Goal: Information Seeking & Learning: Learn about a topic

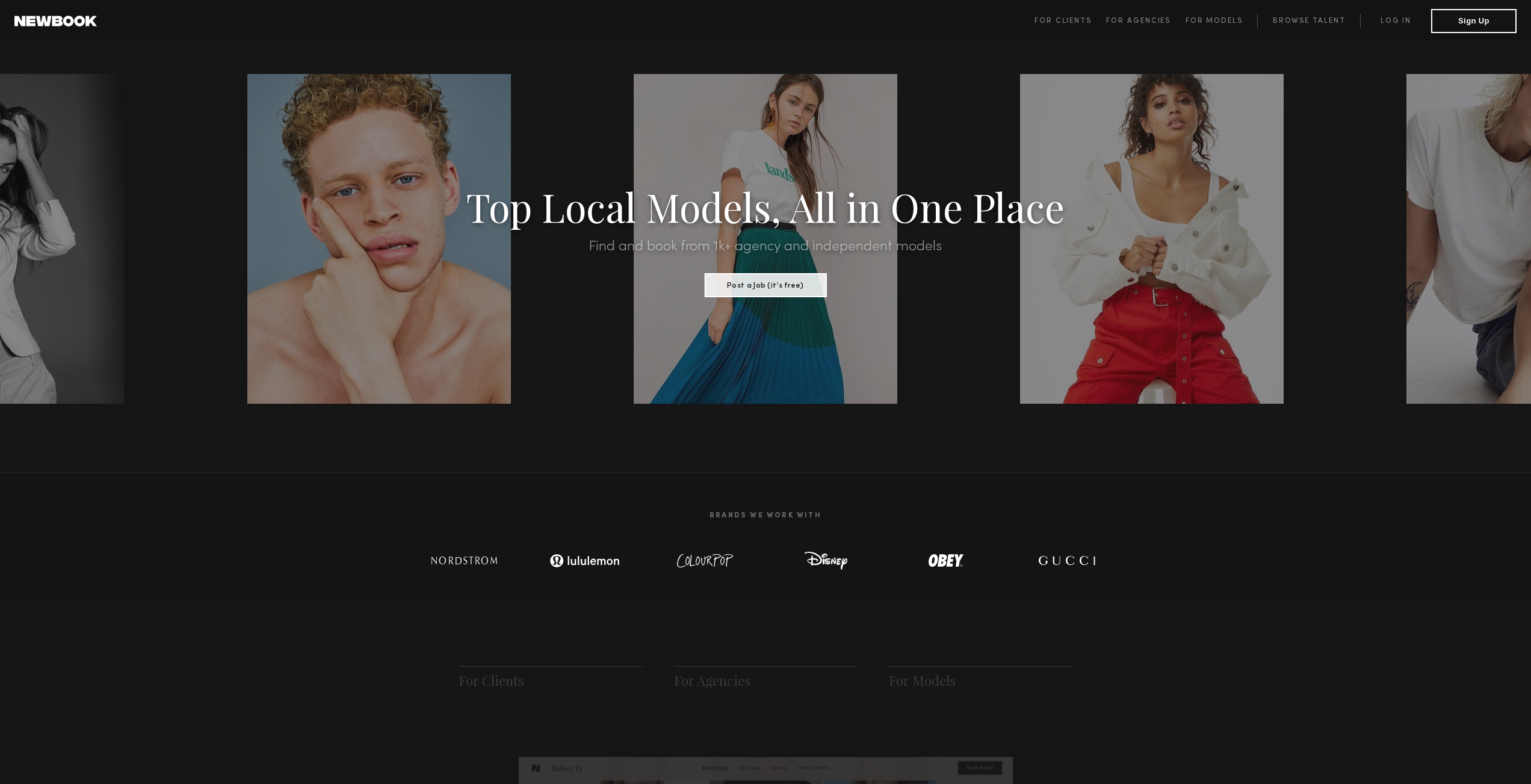
scroll to position [601, 0]
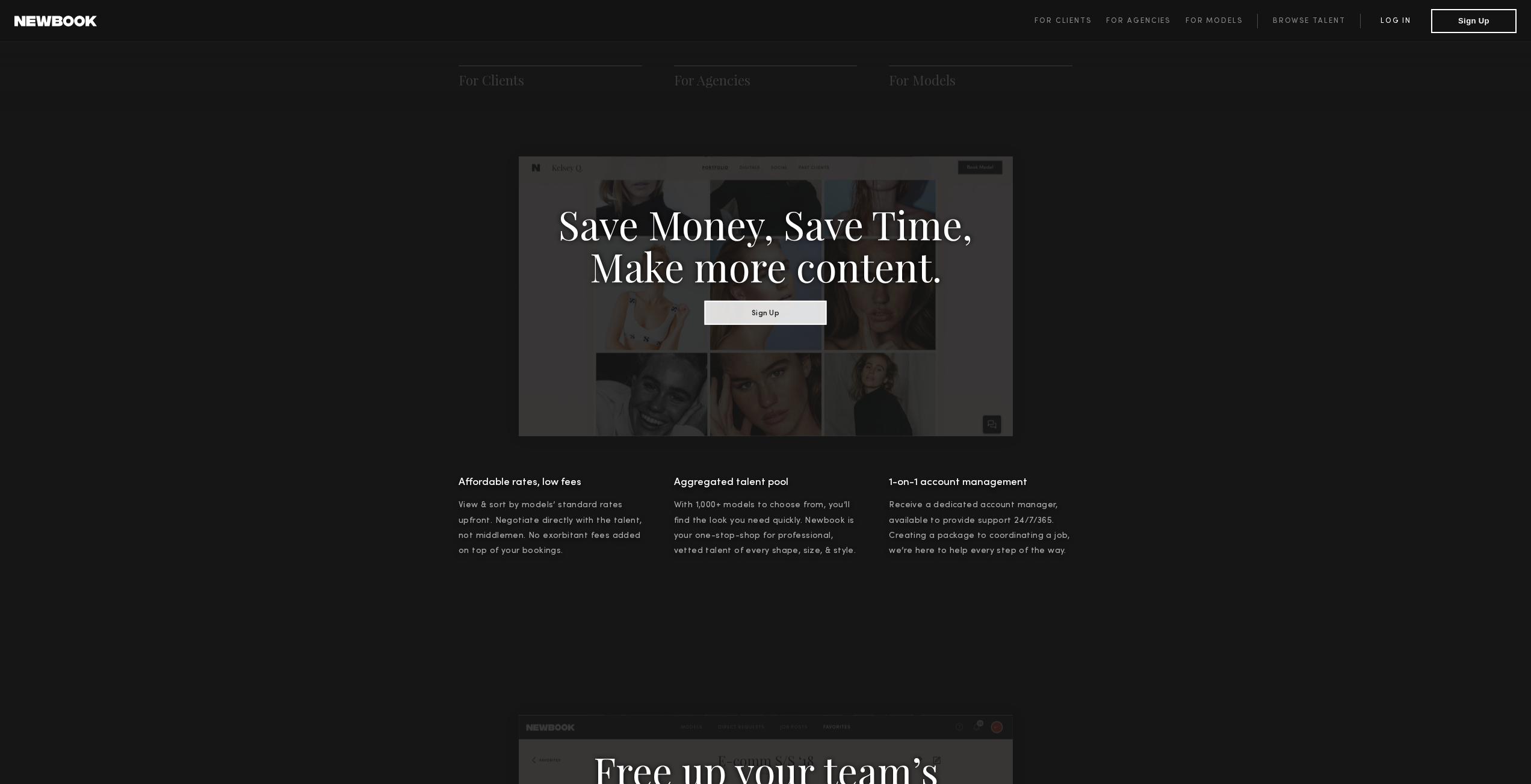
drag, startPoint x: 1419, startPoint y: 19, endPoint x: 1397, endPoint y: 19, distance: 22.0
click at [1419, 19] on link "Log in" at bounding box center [1396, 20] width 71 height 14
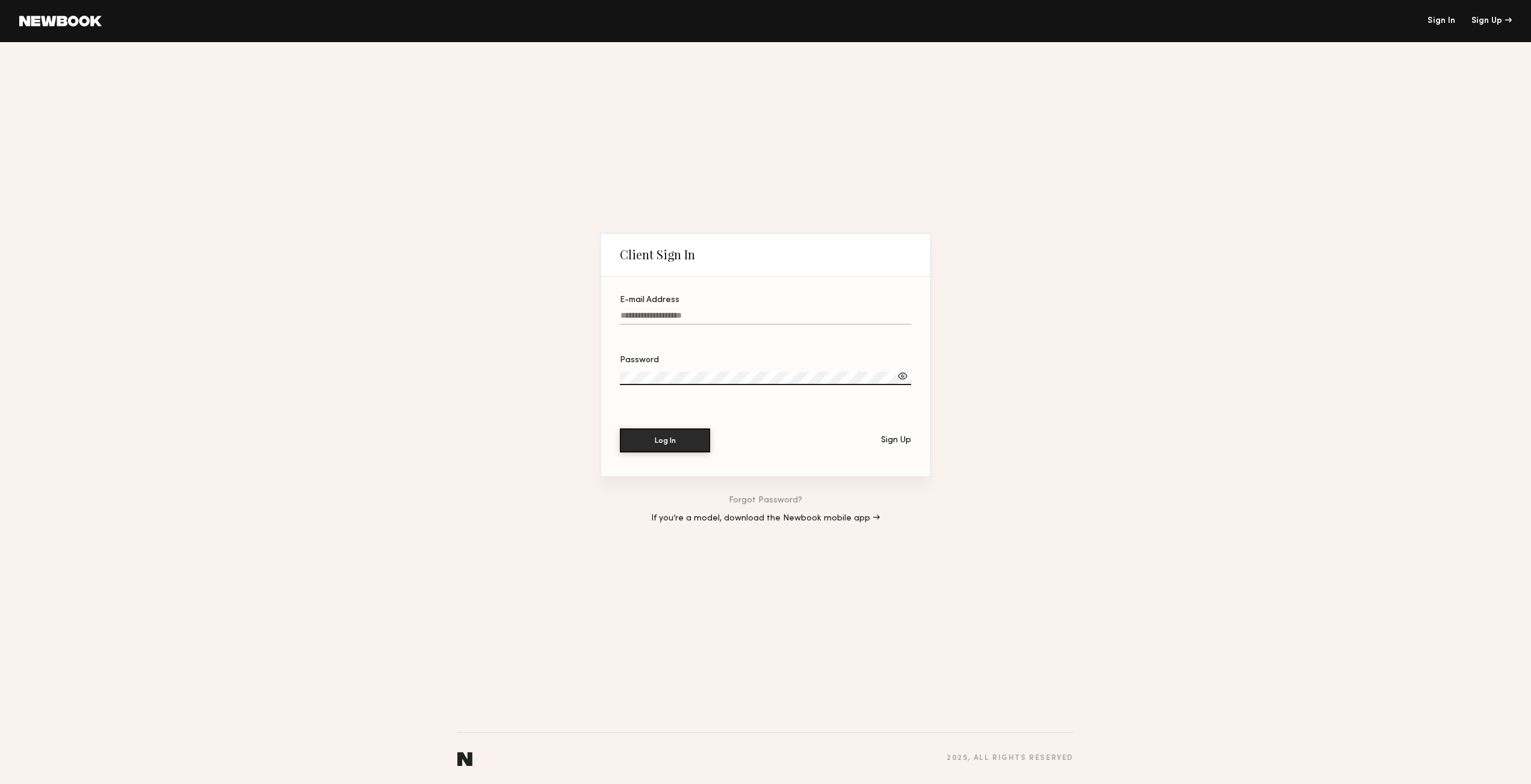
click at [678, 315] on input "E-mail Address" at bounding box center [766, 318] width 291 height 14
click at [1229, 183] on div "Client Sign In E-mail Address Password Log In Sign Up Forgot Password? If you’r…" at bounding box center [766, 413] width 1531 height 742
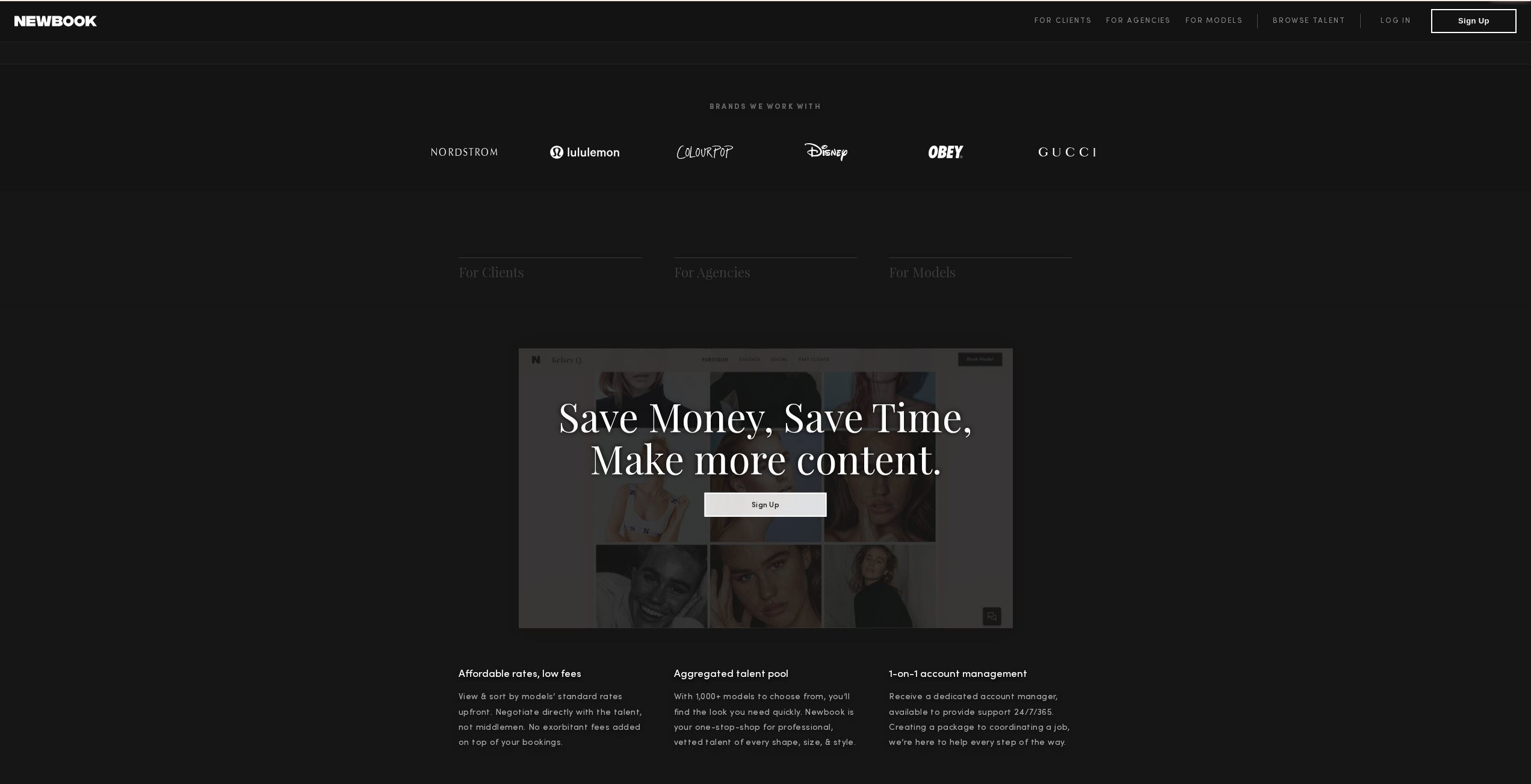
scroll to position [601, 0]
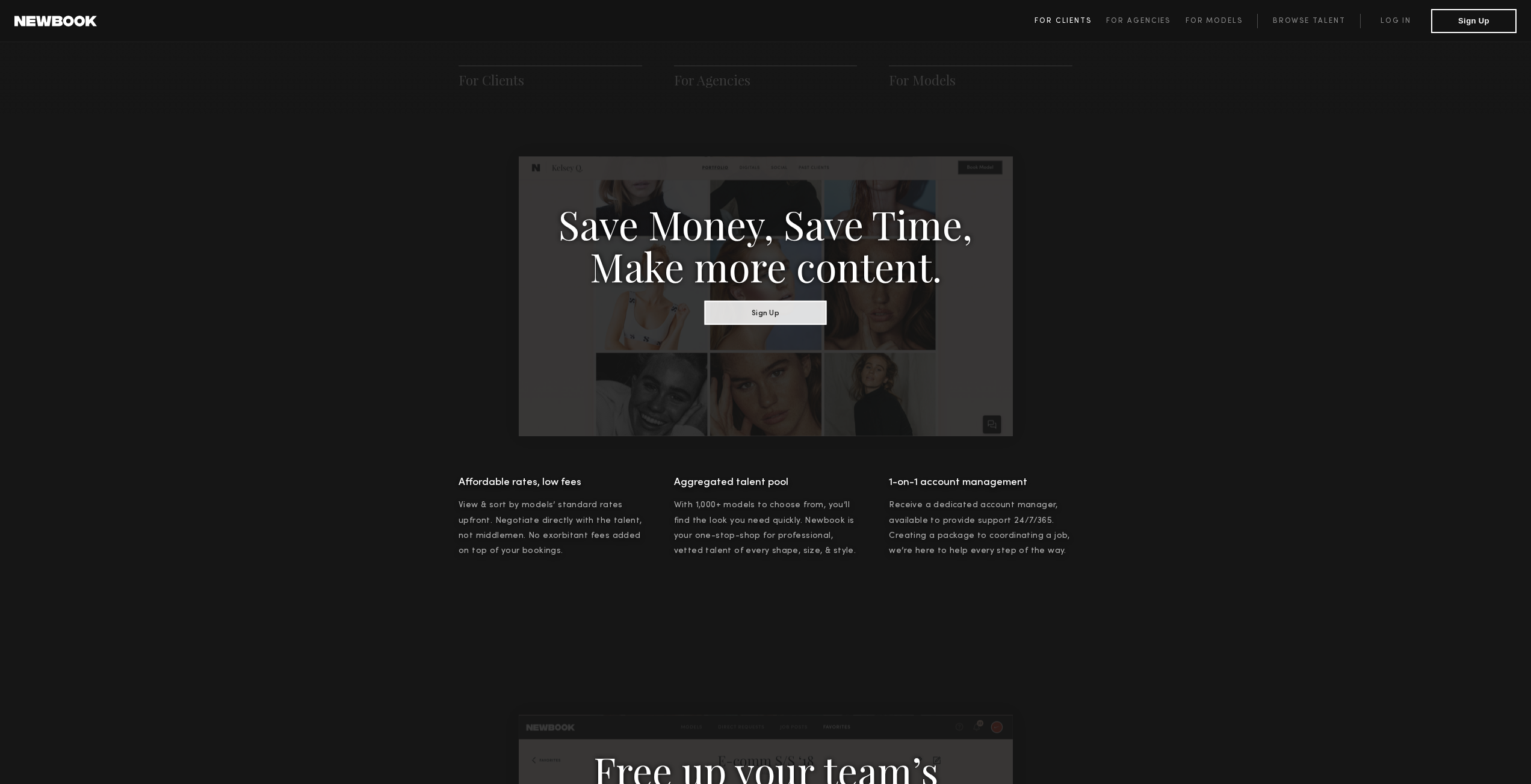
click at [1075, 26] on link "For Clients" at bounding box center [1070, 20] width 72 height 14
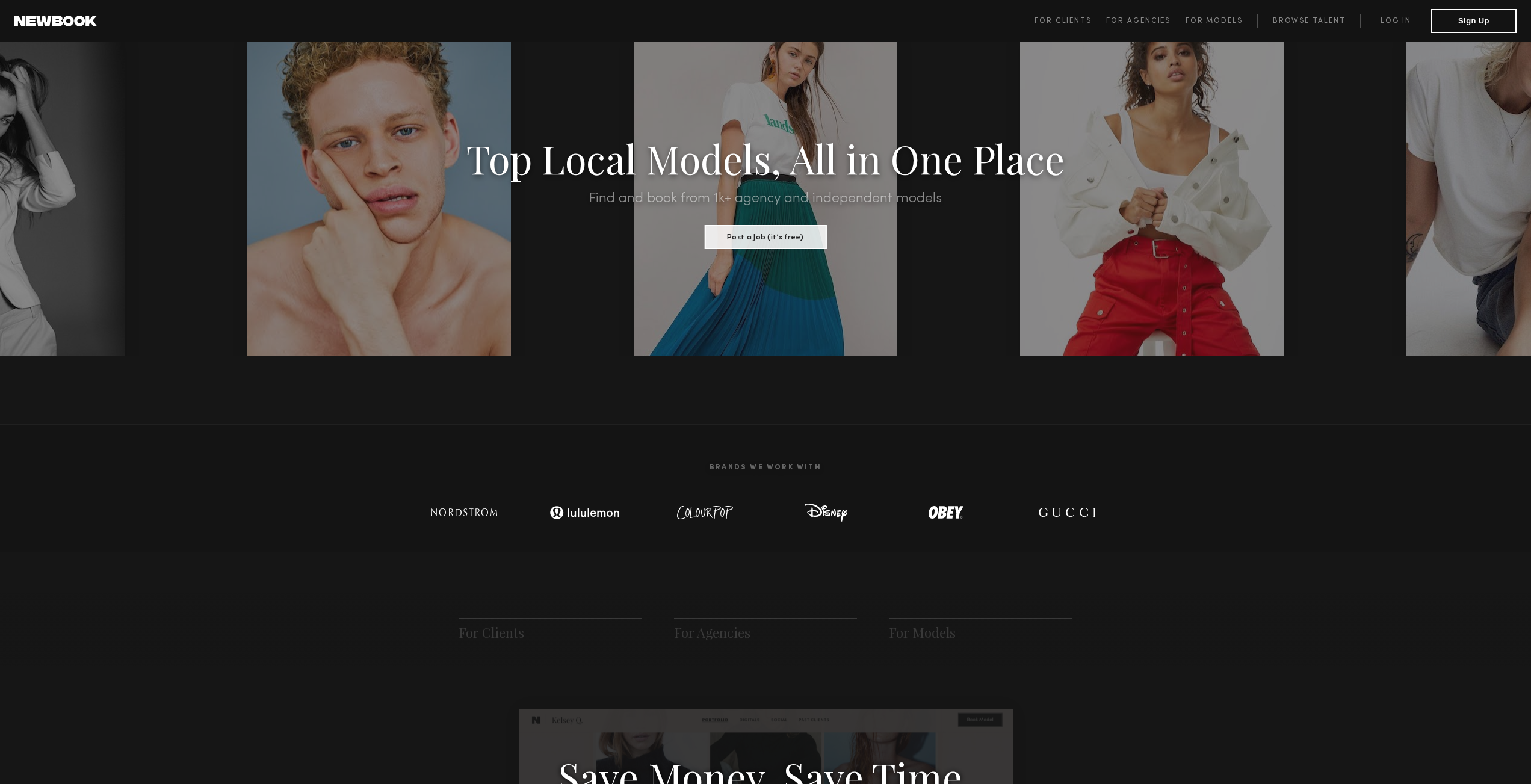
scroll to position [0, 0]
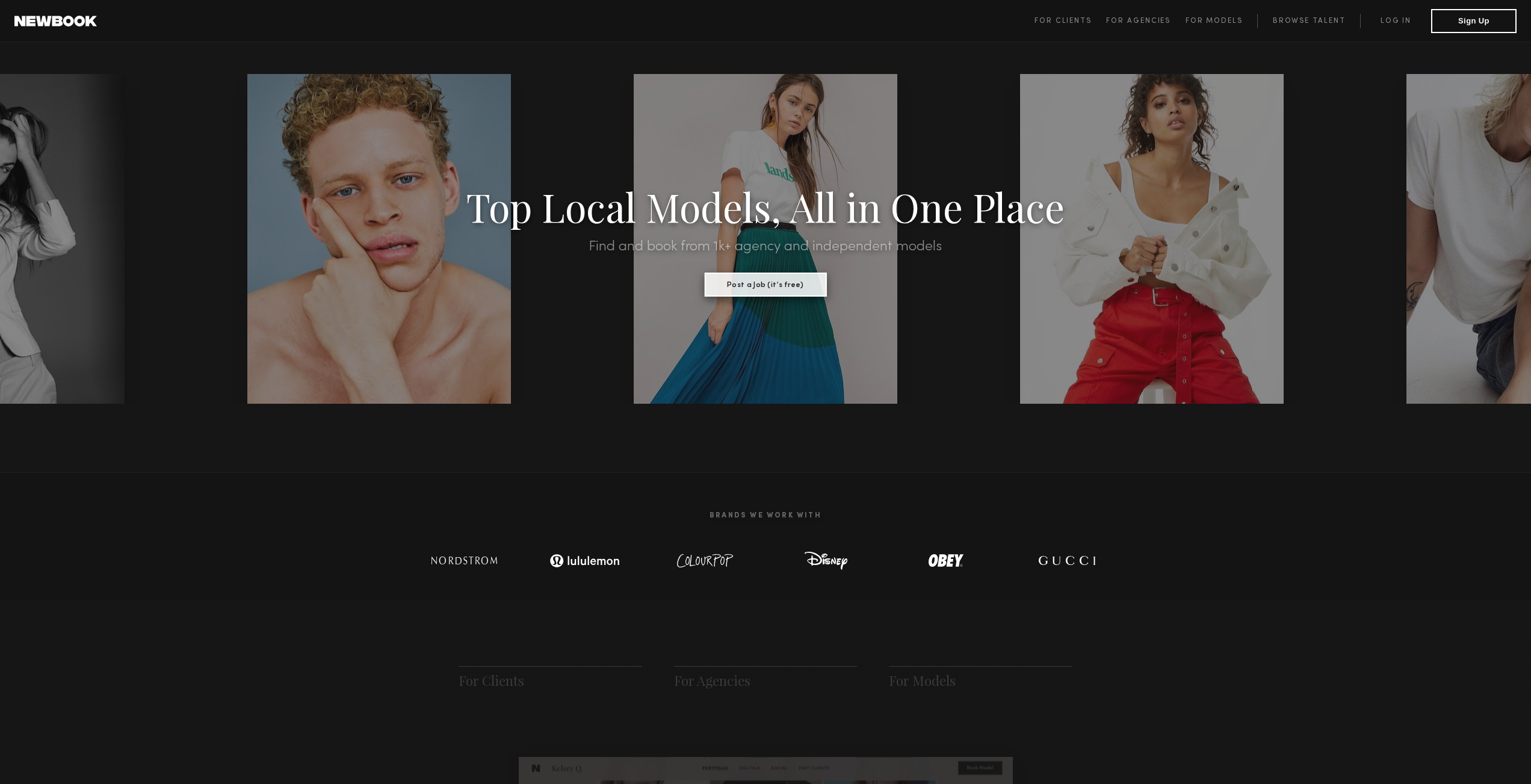
click at [787, 288] on button "Post a Job (it’s free)" at bounding box center [765, 285] width 123 height 24
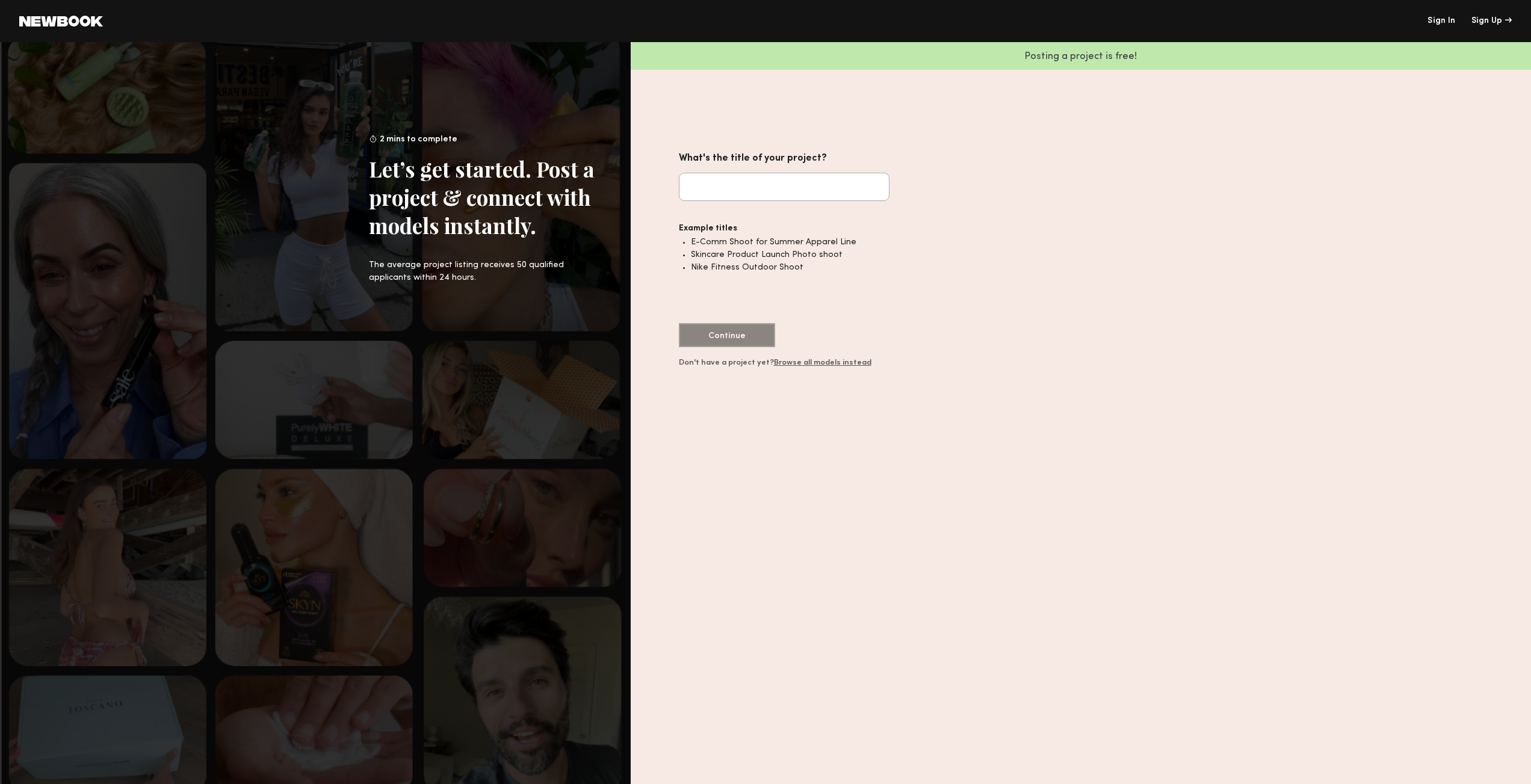
click at [823, 368] on div "What's the title of your project? Example titles E-Comm Shoot for Summer Appare…" at bounding box center [783, 464] width 210 height 628
click at [823, 365] on link "Browse all models instead" at bounding box center [822, 362] width 97 height 8
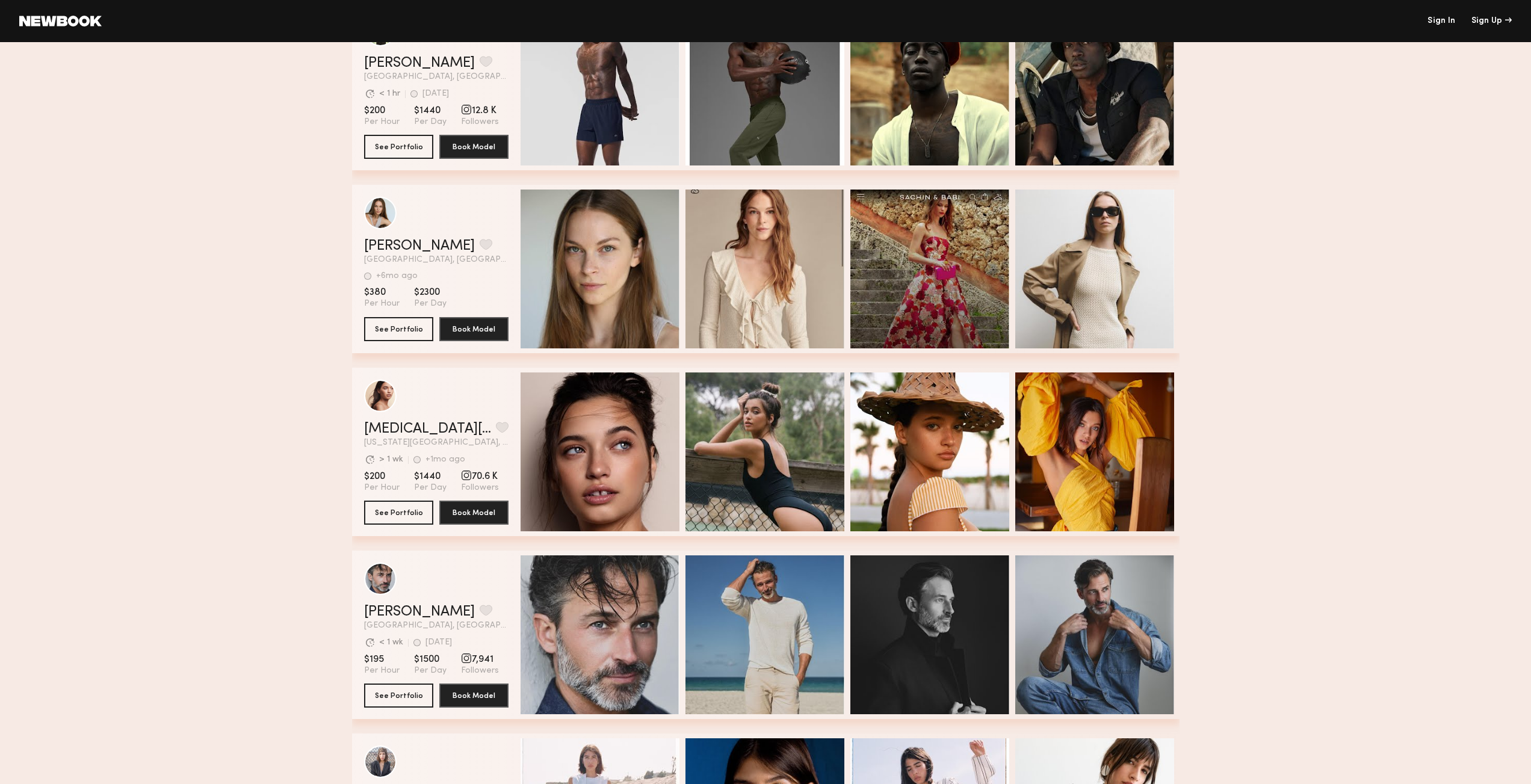
scroll to position [3046, 0]
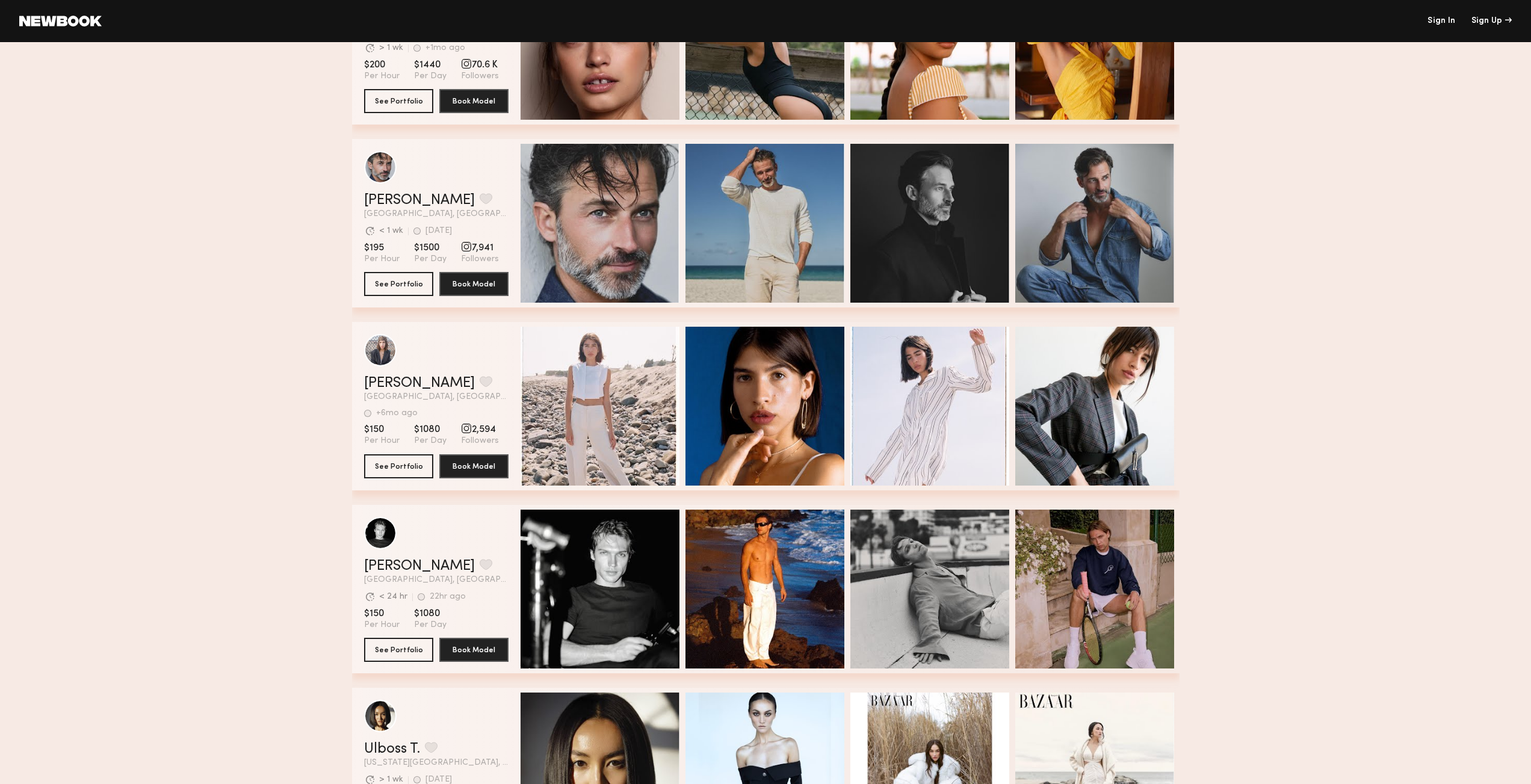
click at [477, 247] on span "7,941" at bounding box center [480, 248] width 38 height 12
click at [416, 289] on button "See Portfolio" at bounding box center [399, 283] width 69 height 24
click at [467, 283] on button "Book Model" at bounding box center [474, 283] width 69 height 24
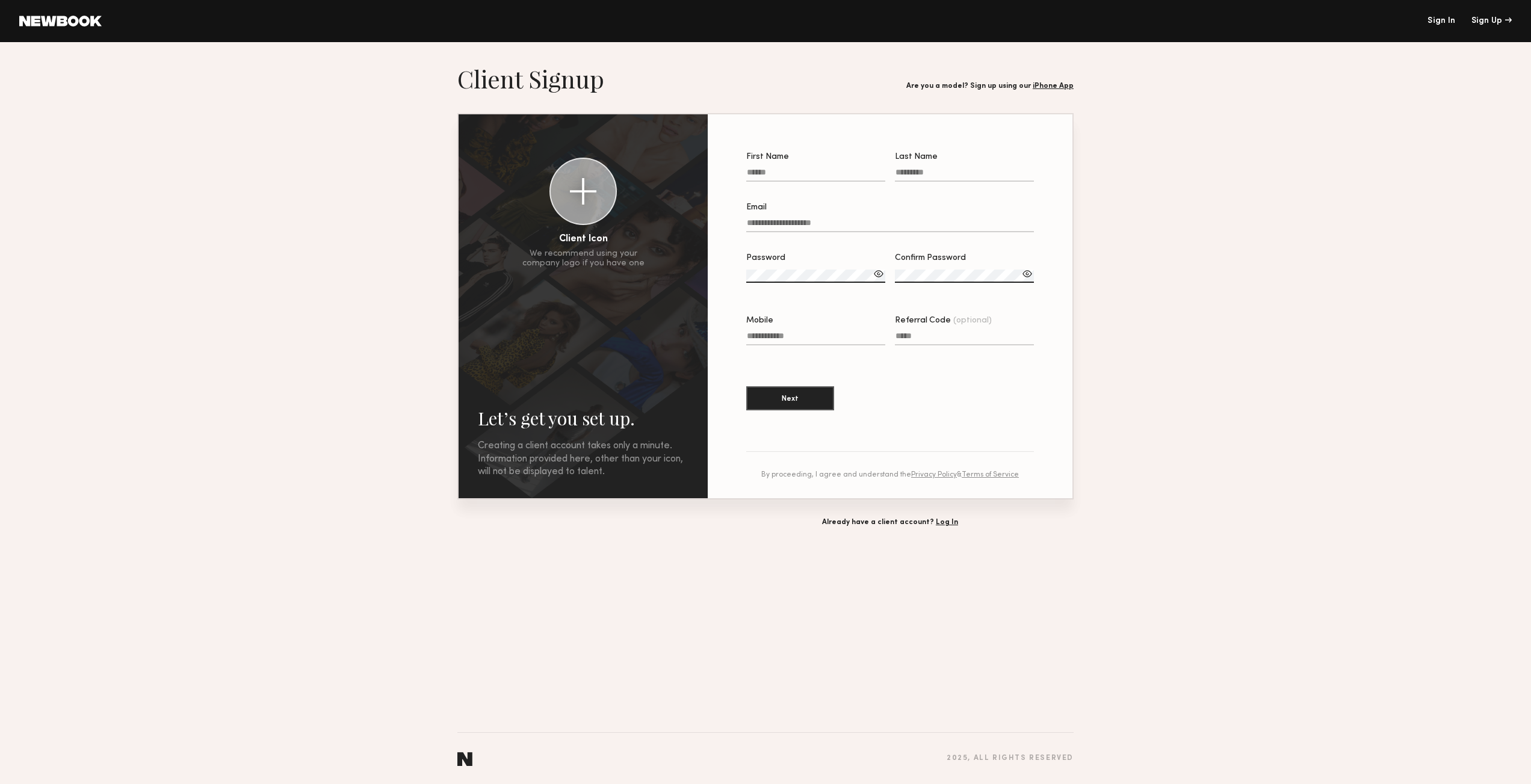
drag, startPoint x: 434, startPoint y: 275, endPoint x: 423, endPoint y: 279, distance: 11.7
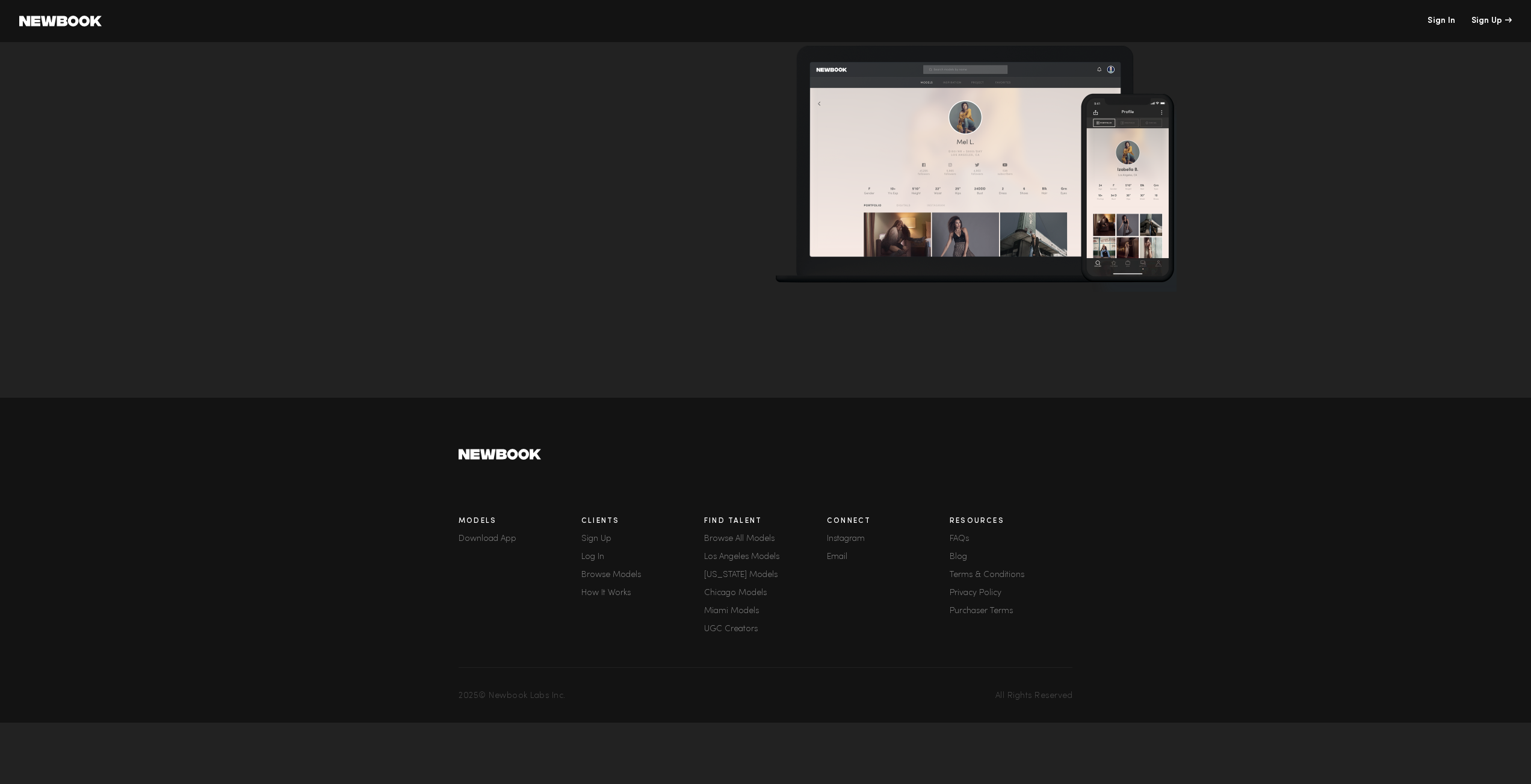
scroll to position [4043, 0]
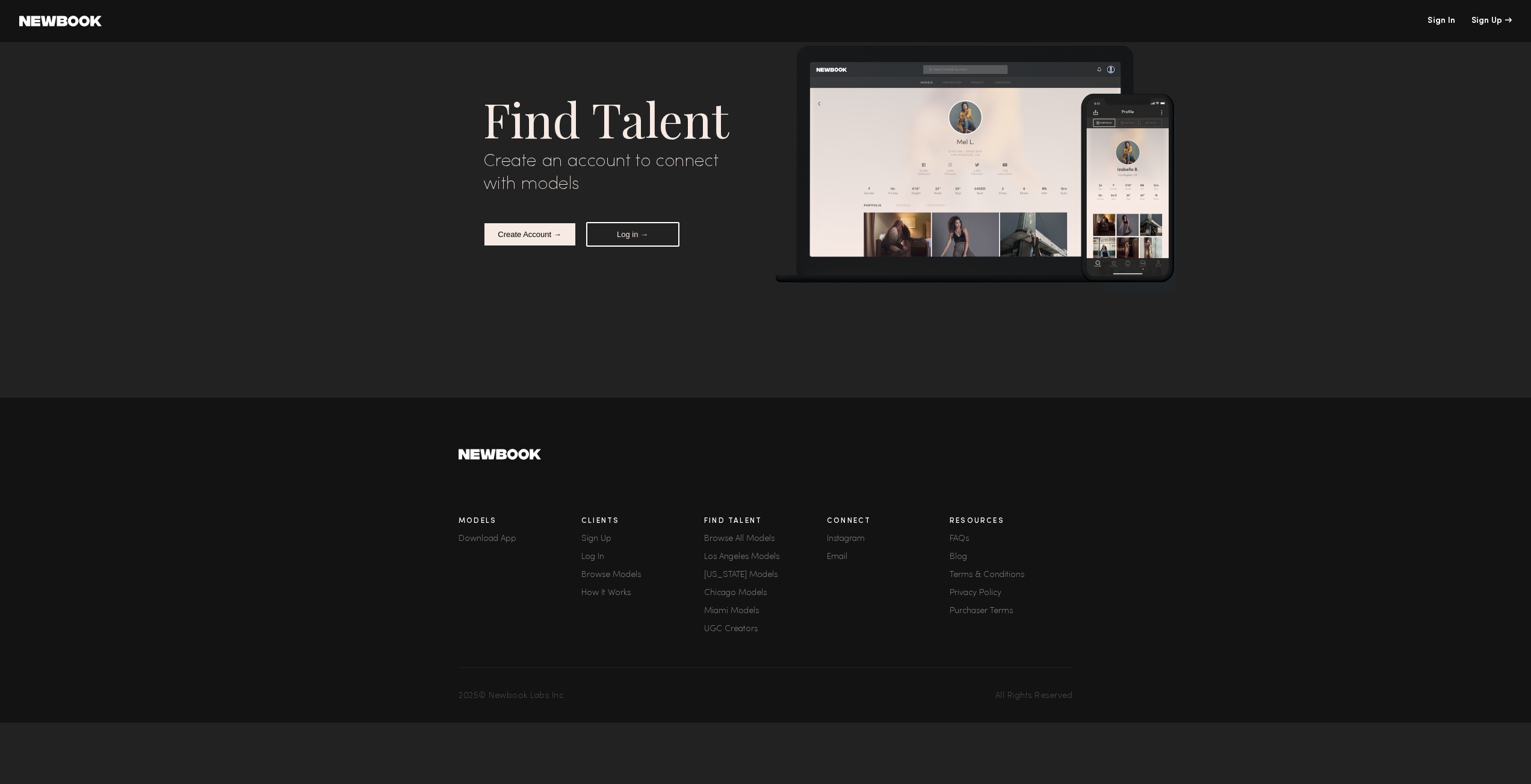
click at [638, 112] on div "Find Talent" at bounding box center [620, 118] width 274 height 64
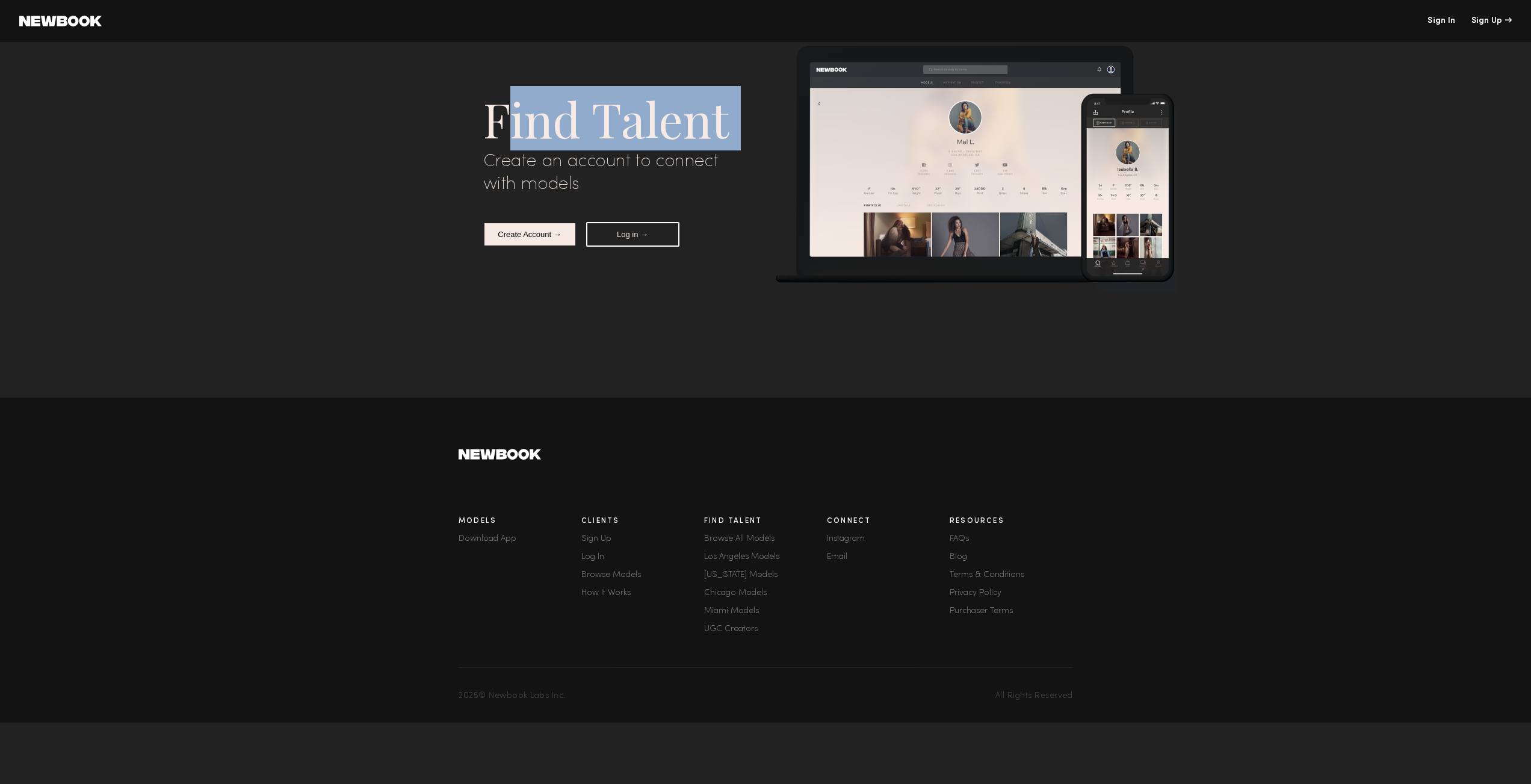
click at [638, 112] on div "Find Talent" at bounding box center [620, 118] width 274 height 64
click at [639, 63] on div "Find Talent Create an account to connect with models Create Account → Log in →" at bounding box center [766, 168] width 583 height 266
click at [882, 123] on img at bounding box center [975, 168] width 401 height 247
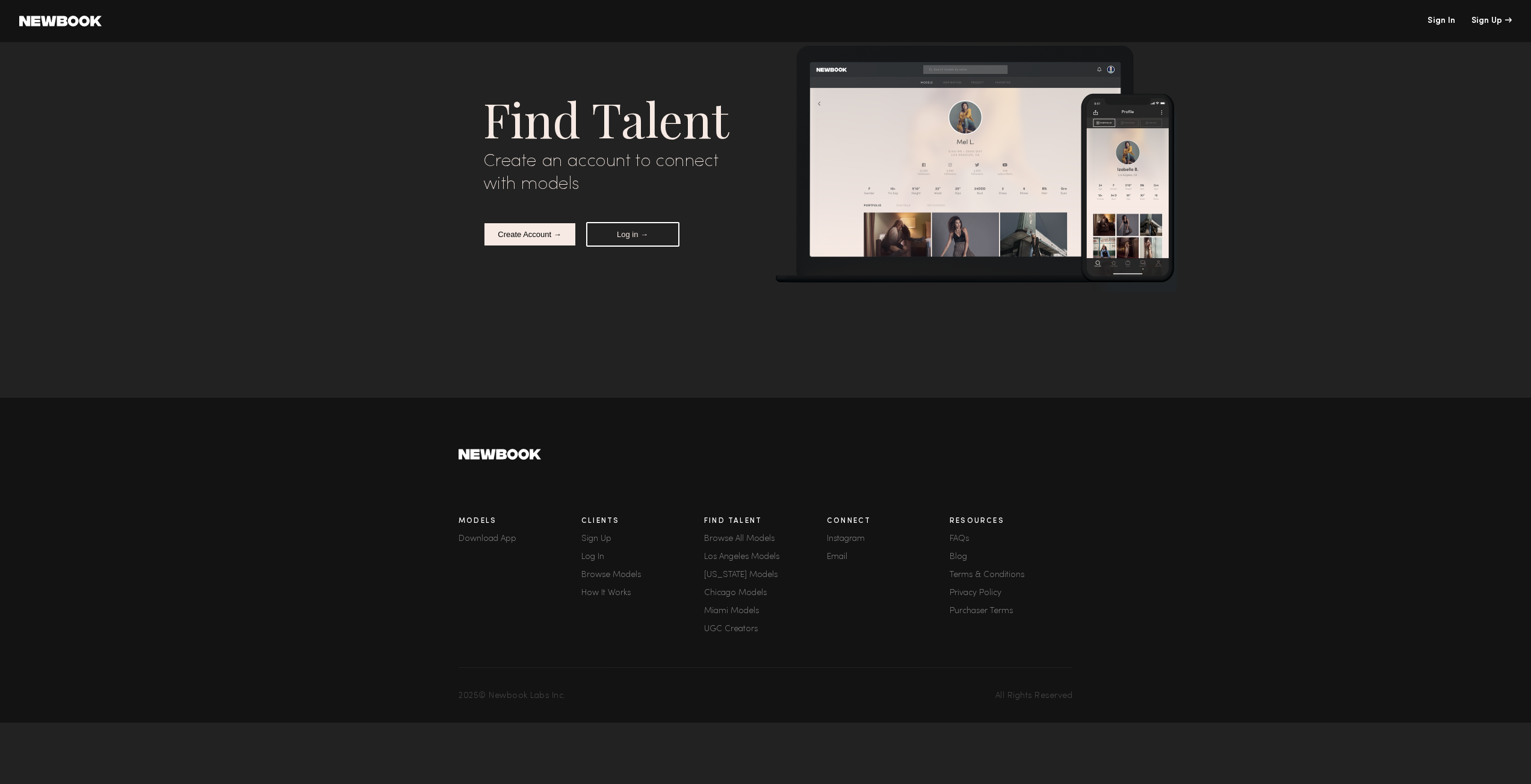
click at [526, 186] on div "Create an account to connect with models" at bounding box center [620, 172] width 274 height 45
click at [531, 183] on div "Create an account to connect with models" at bounding box center [620, 172] width 274 height 45
click at [571, 162] on div "Create an account to connect with models" at bounding box center [620, 172] width 274 height 45
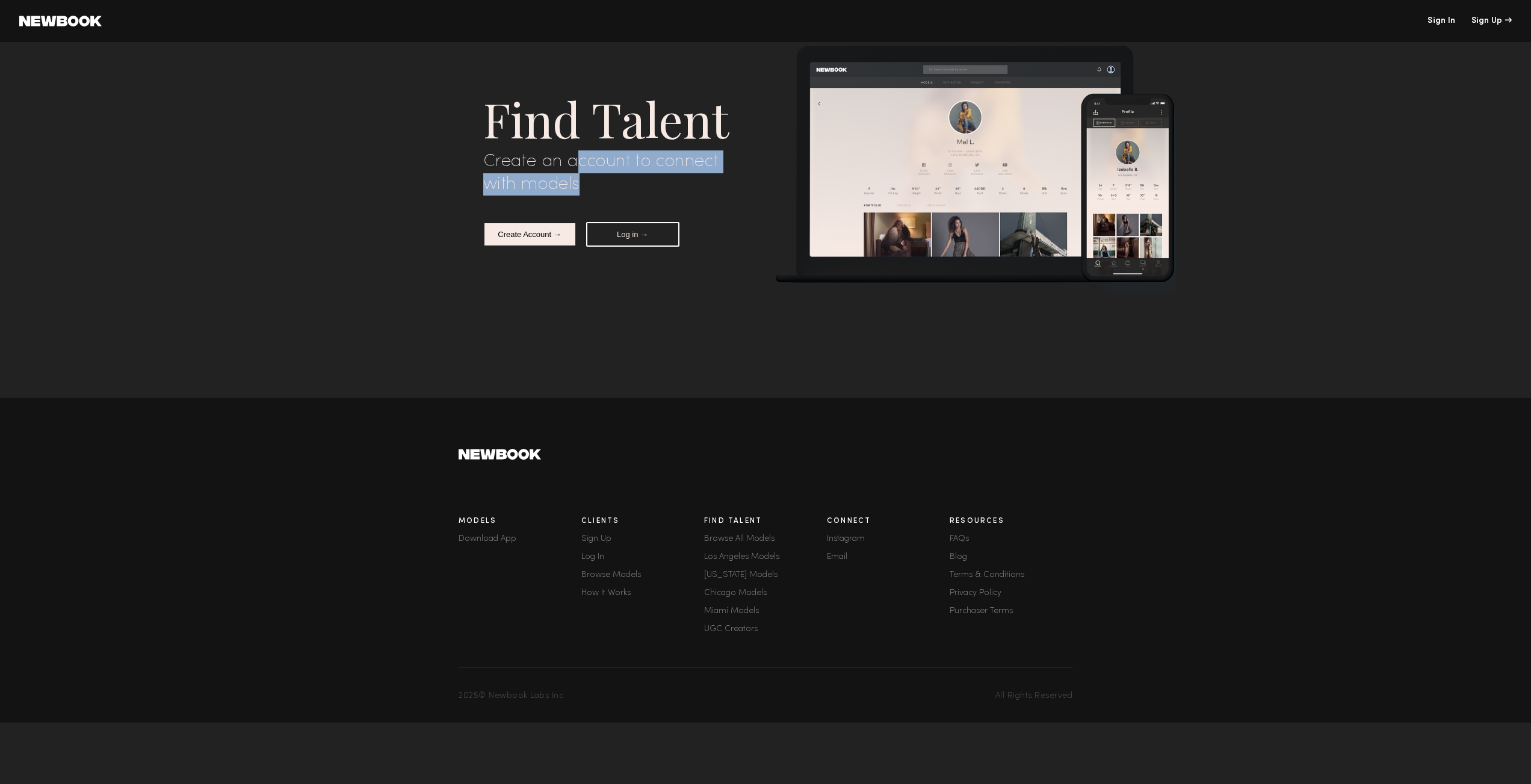
click at [589, 181] on div "Create an account to connect with models" at bounding box center [620, 172] width 274 height 45
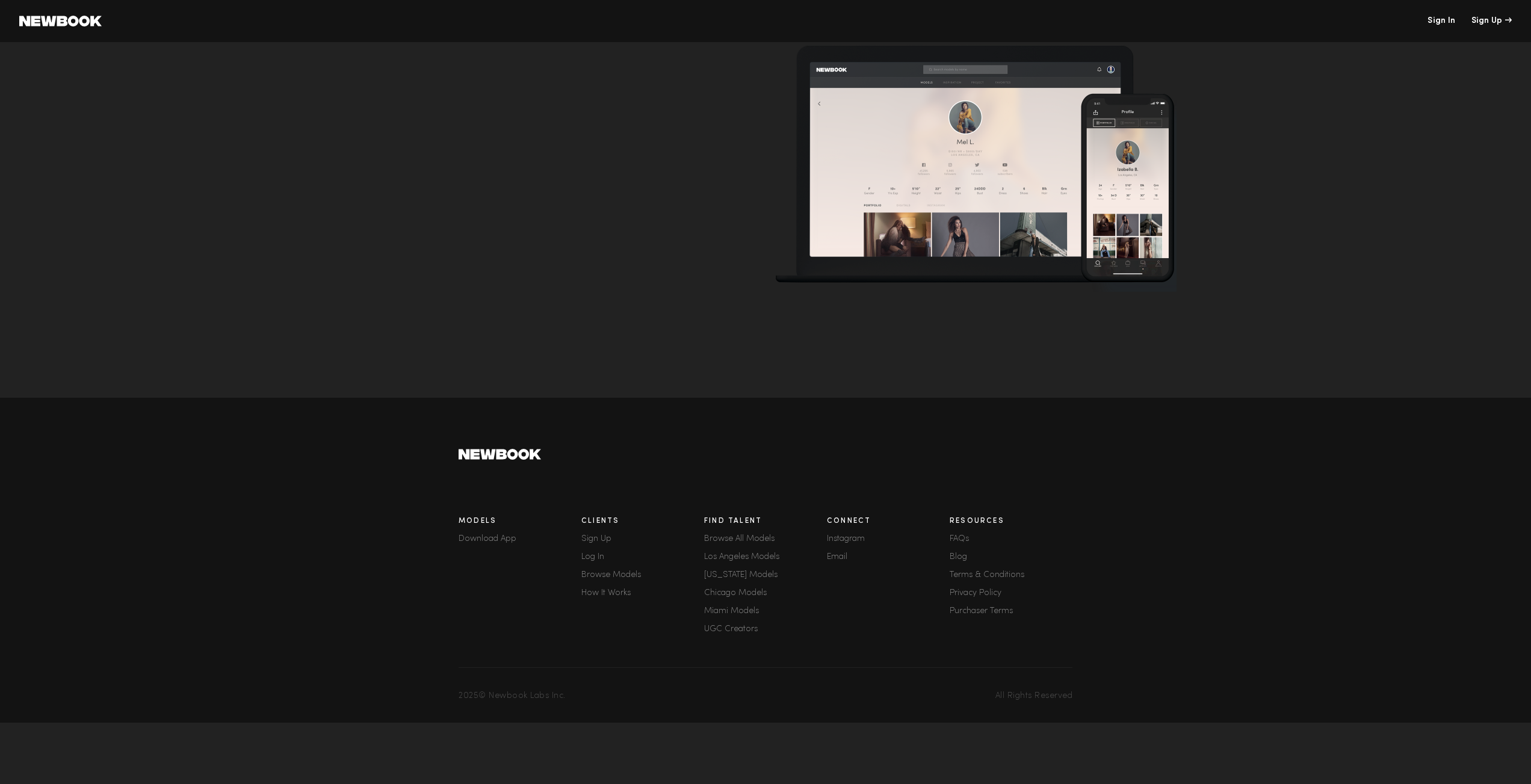
scroll to position [3837, 0]
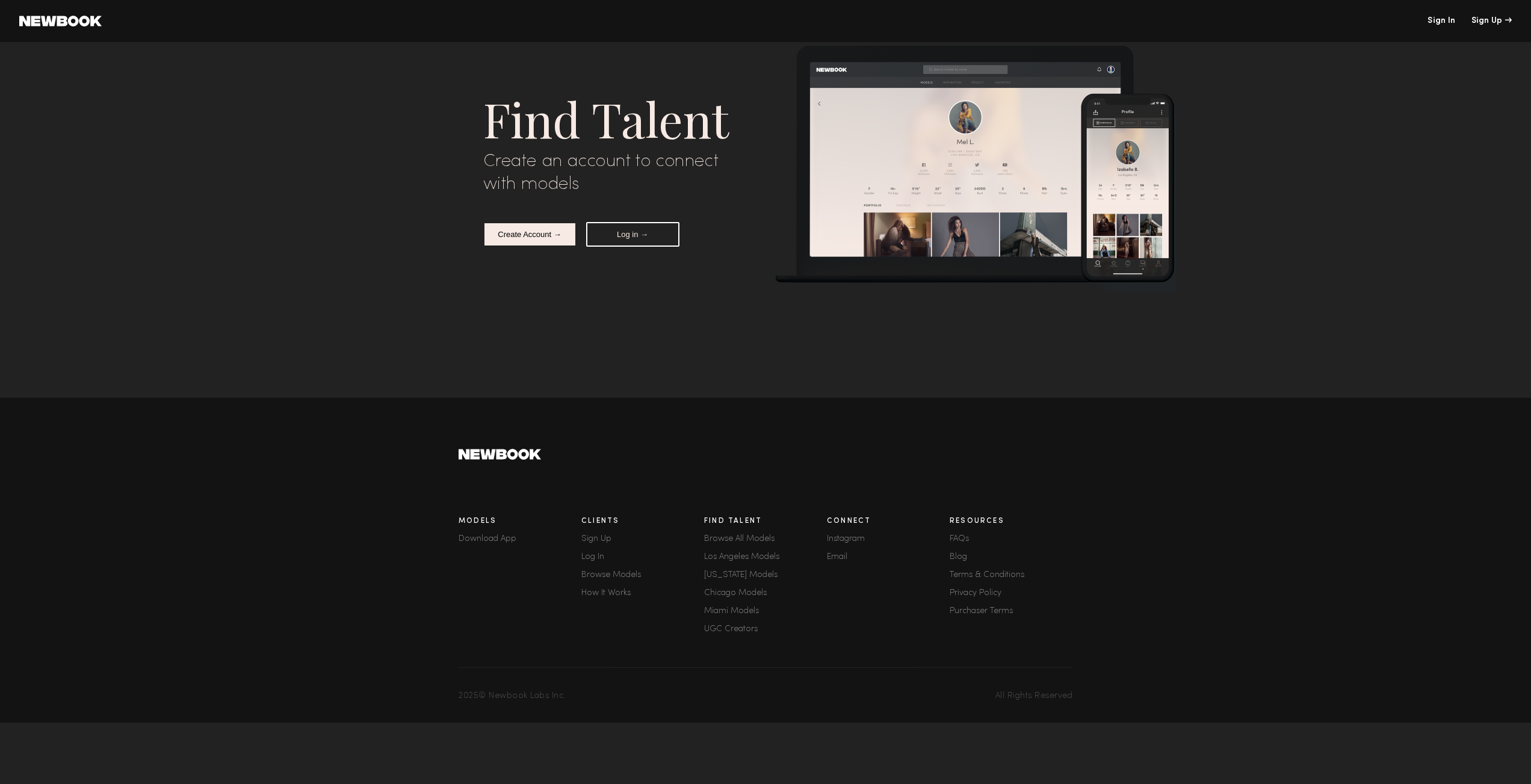
click at [727, 535] on link "Browse All Models" at bounding box center [765, 539] width 123 height 8
click at [744, 541] on link "Browse All Models" at bounding box center [765, 539] width 123 height 8
click at [836, 538] on link "Instagram" at bounding box center [888, 539] width 123 height 8
click at [841, 551] on div "Connect Instagram Email" at bounding box center [888, 576] width 123 height 133
click at [963, 542] on link "FAQs" at bounding box center [1011, 539] width 123 height 8
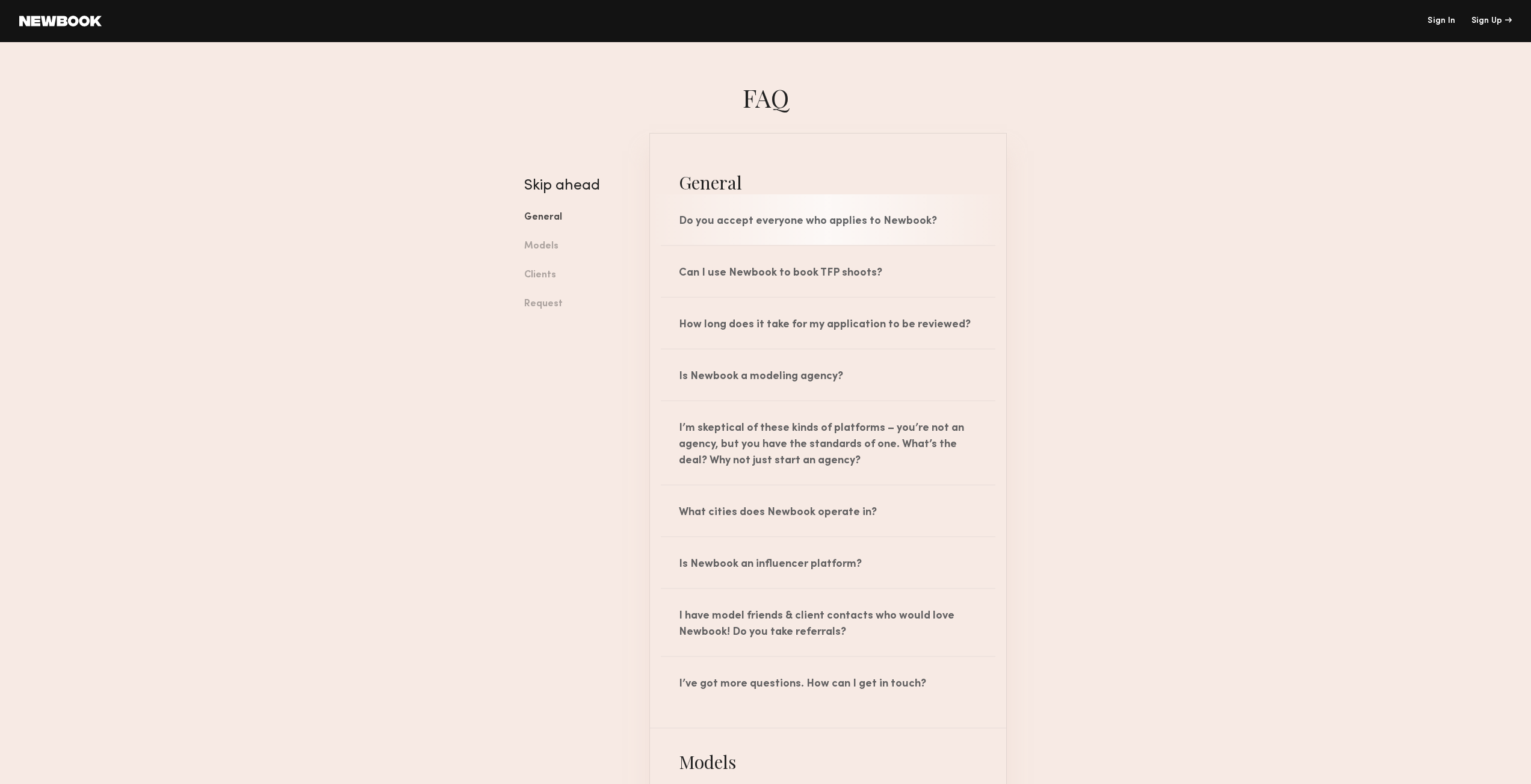
click at [915, 231] on div "Do you accept everyone who applies to Newbook?" at bounding box center [828, 220] width 357 height 51
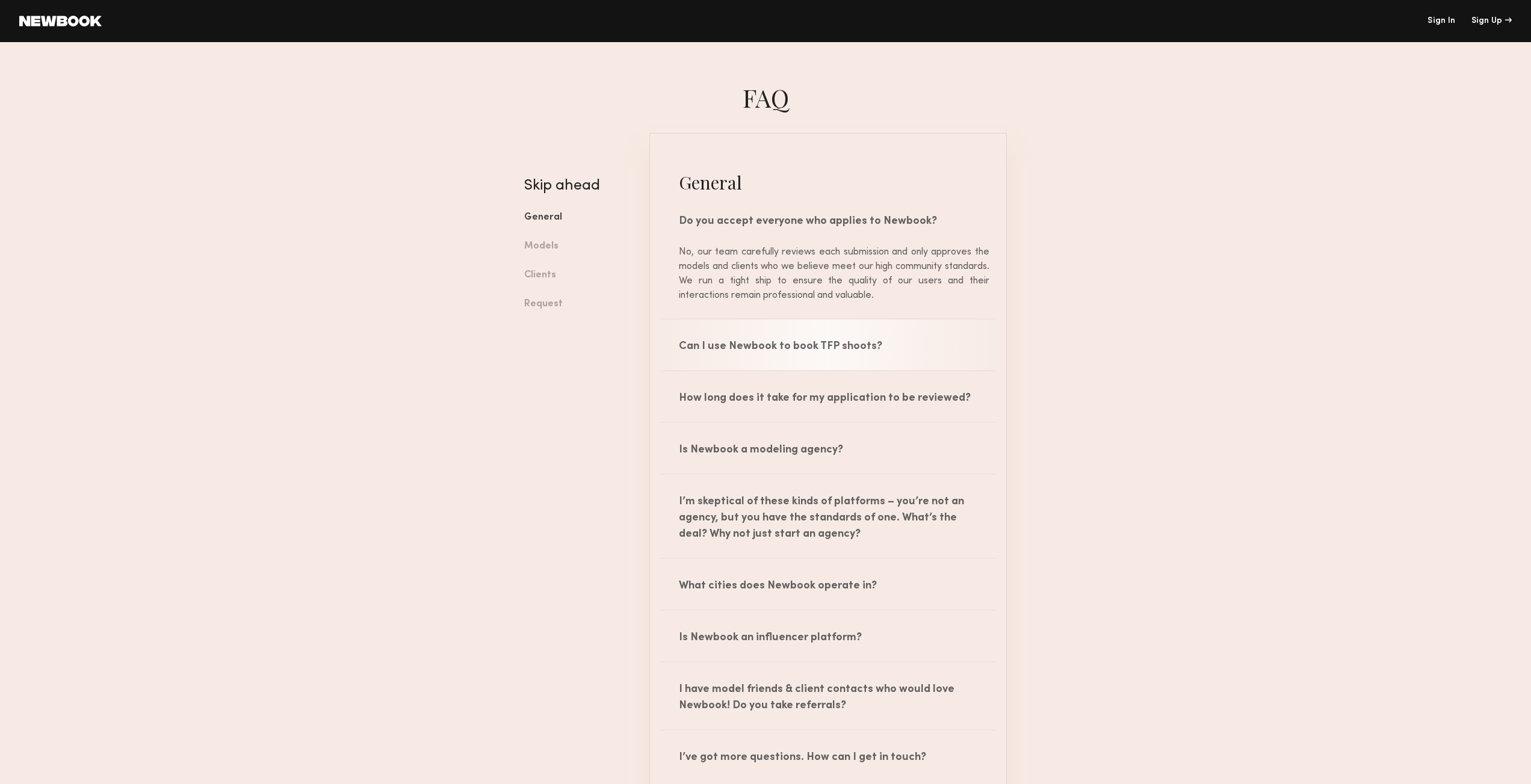
click at [842, 334] on div "Can I use Newbook to book TFP shoots?" at bounding box center [828, 345] width 357 height 51
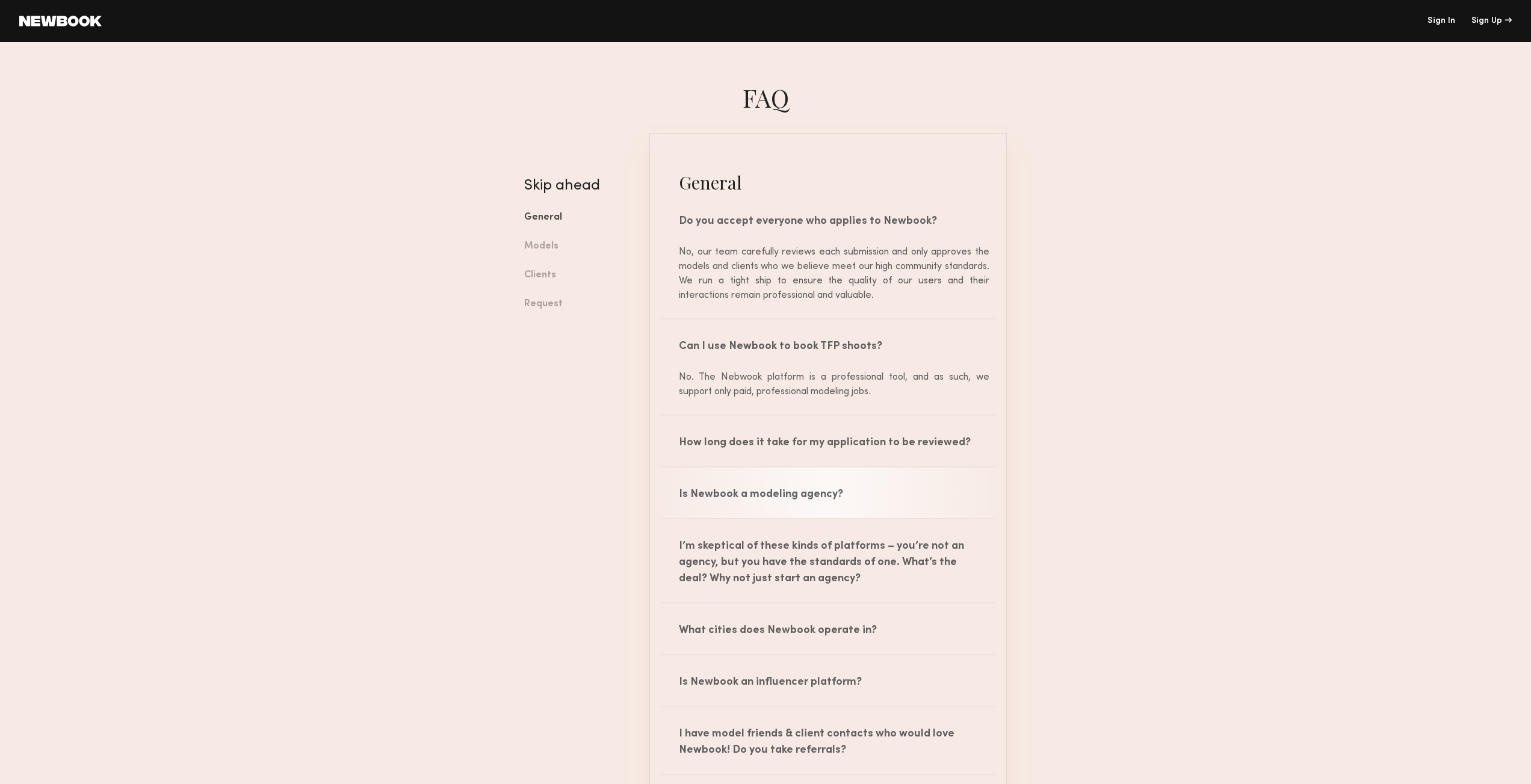
click at [871, 482] on div "Is Newbook a modeling agency?" at bounding box center [828, 493] width 357 height 51
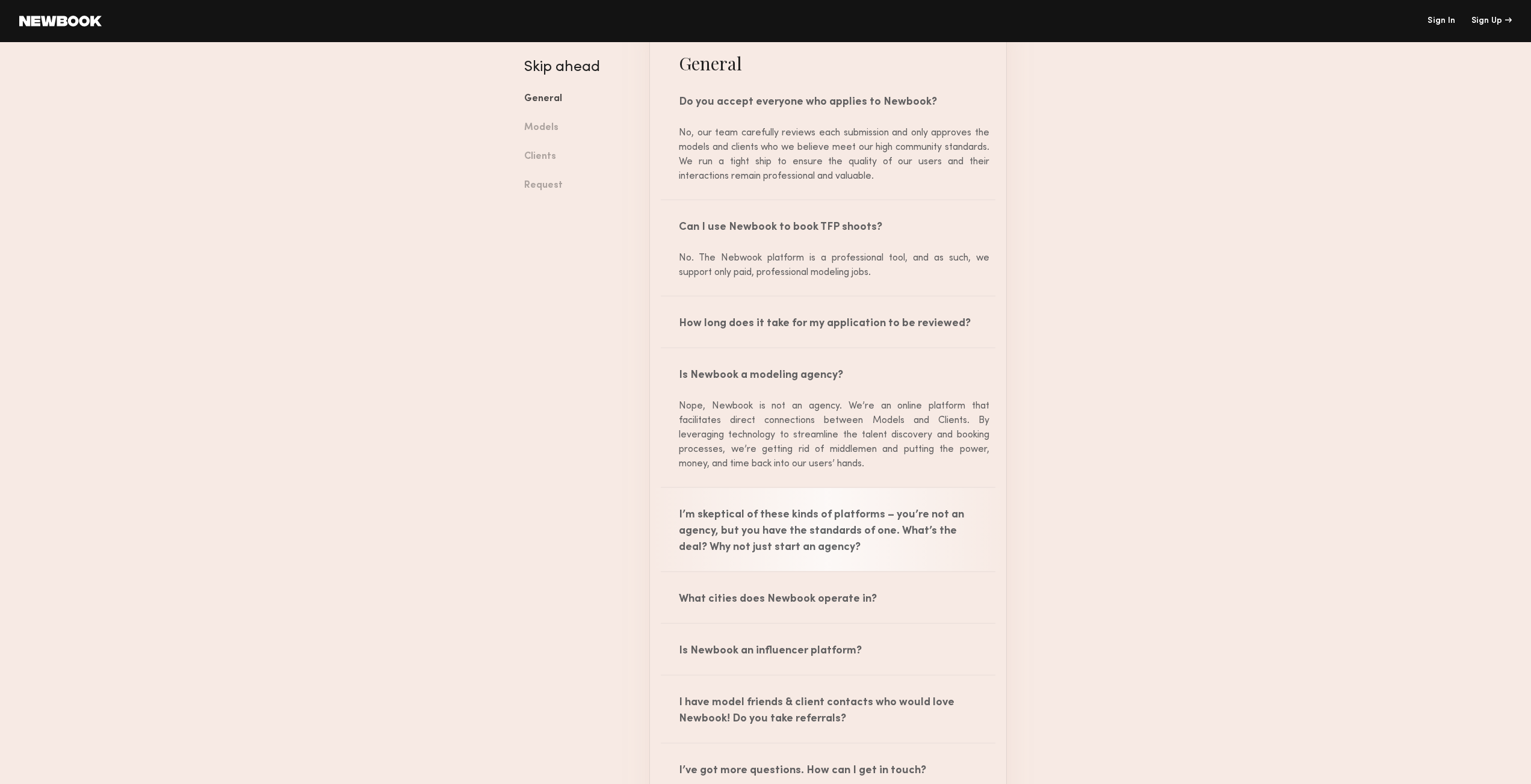
scroll to position [187, 0]
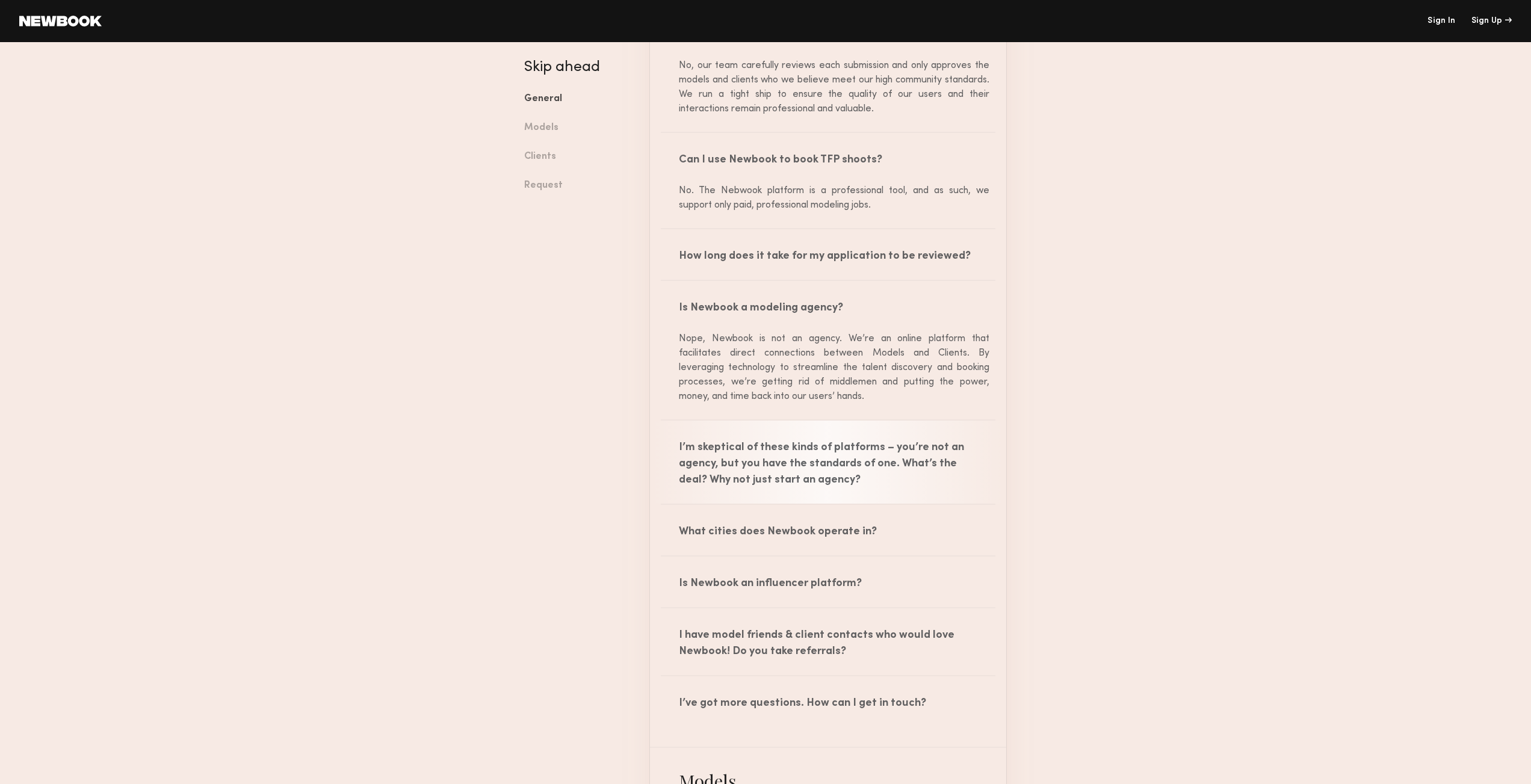
click at [856, 470] on div "I’m skeptical of these kinds of platforms – you’re not an agency, but you have …" at bounding box center [828, 462] width 357 height 83
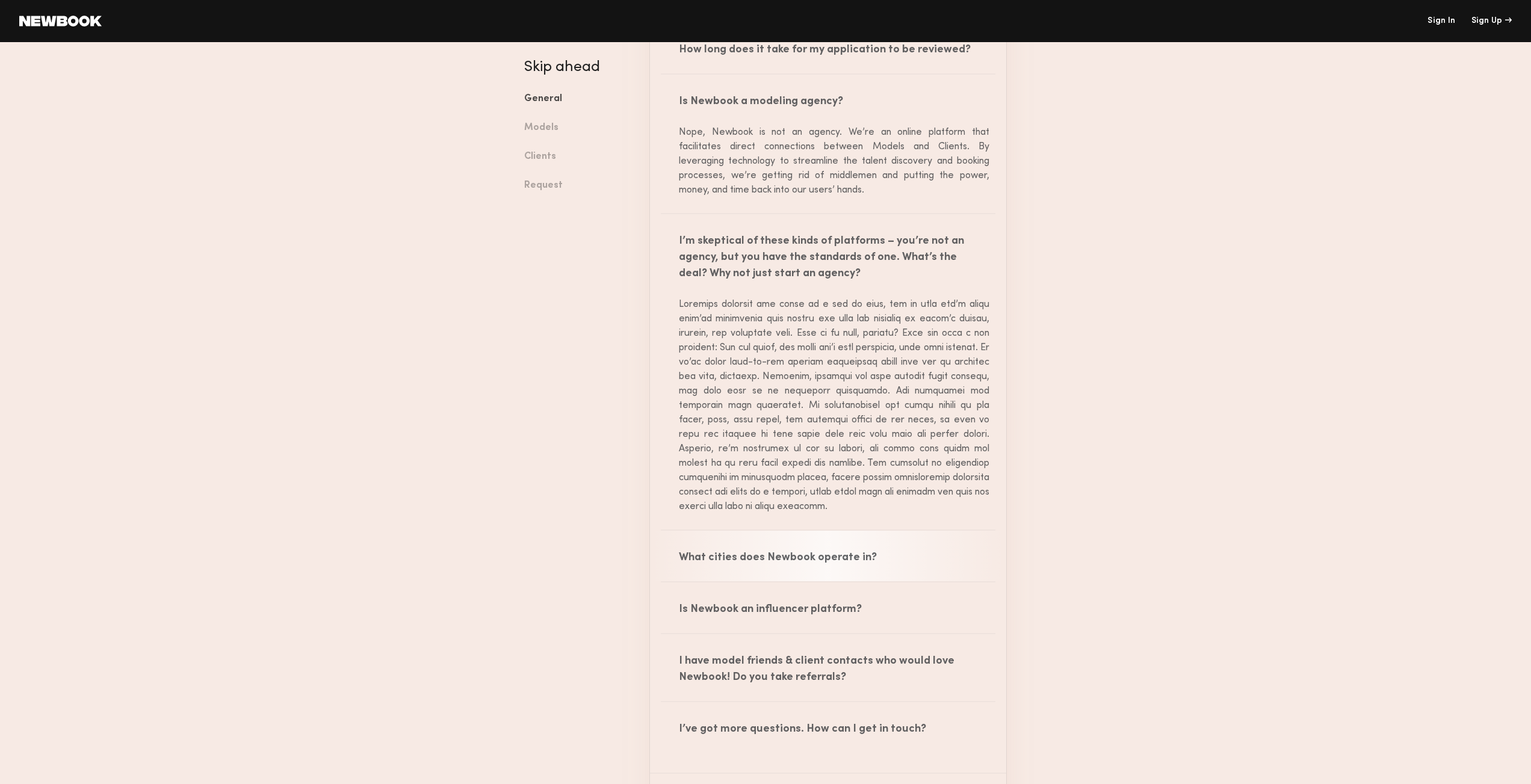
scroll to position [422, 0]
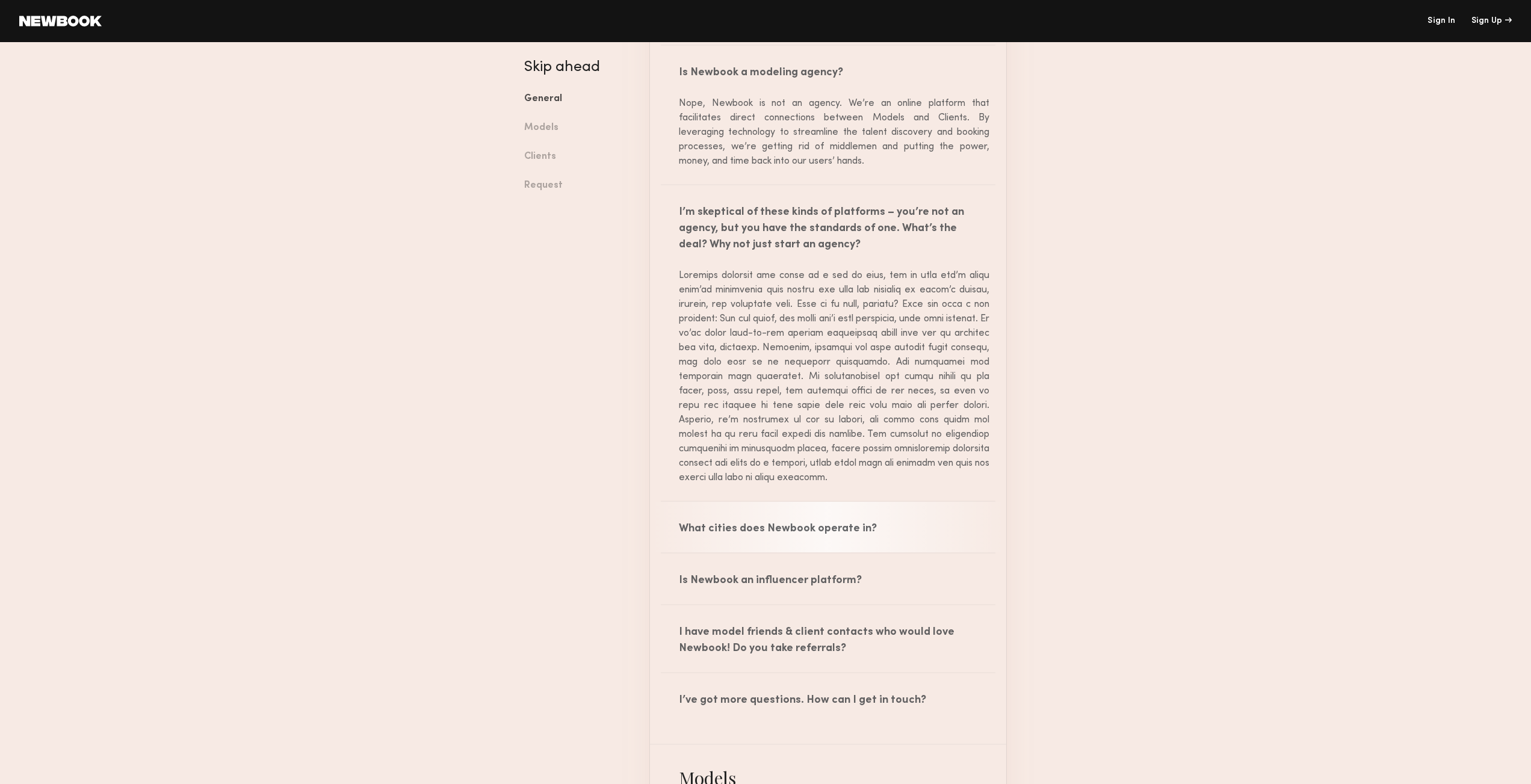
click at [841, 539] on div "What cities does Newbook operate in?" at bounding box center [828, 527] width 357 height 51
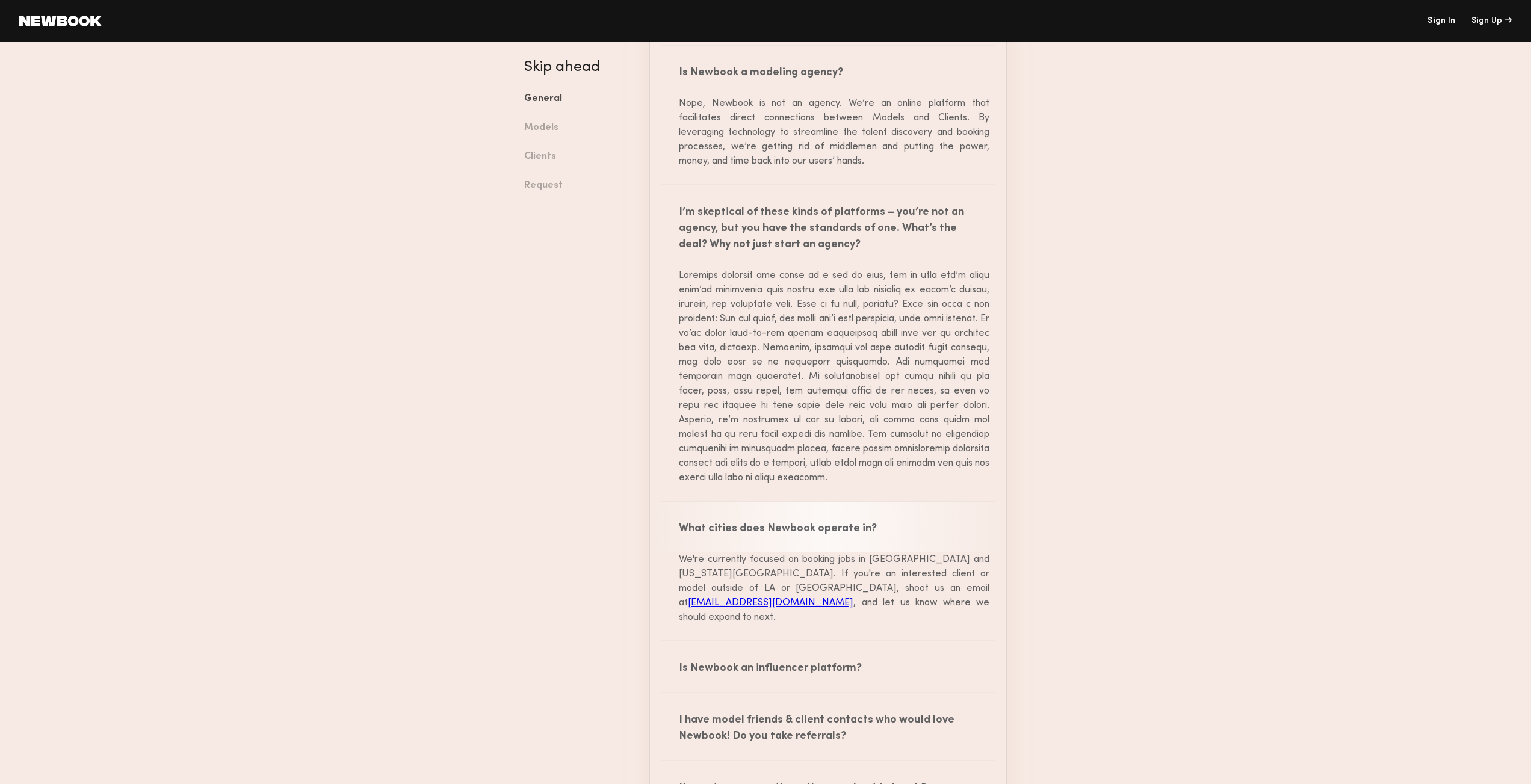
click at [846, 533] on div "What cities does Newbook operate in?" at bounding box center [828, 527] width 357 height 51
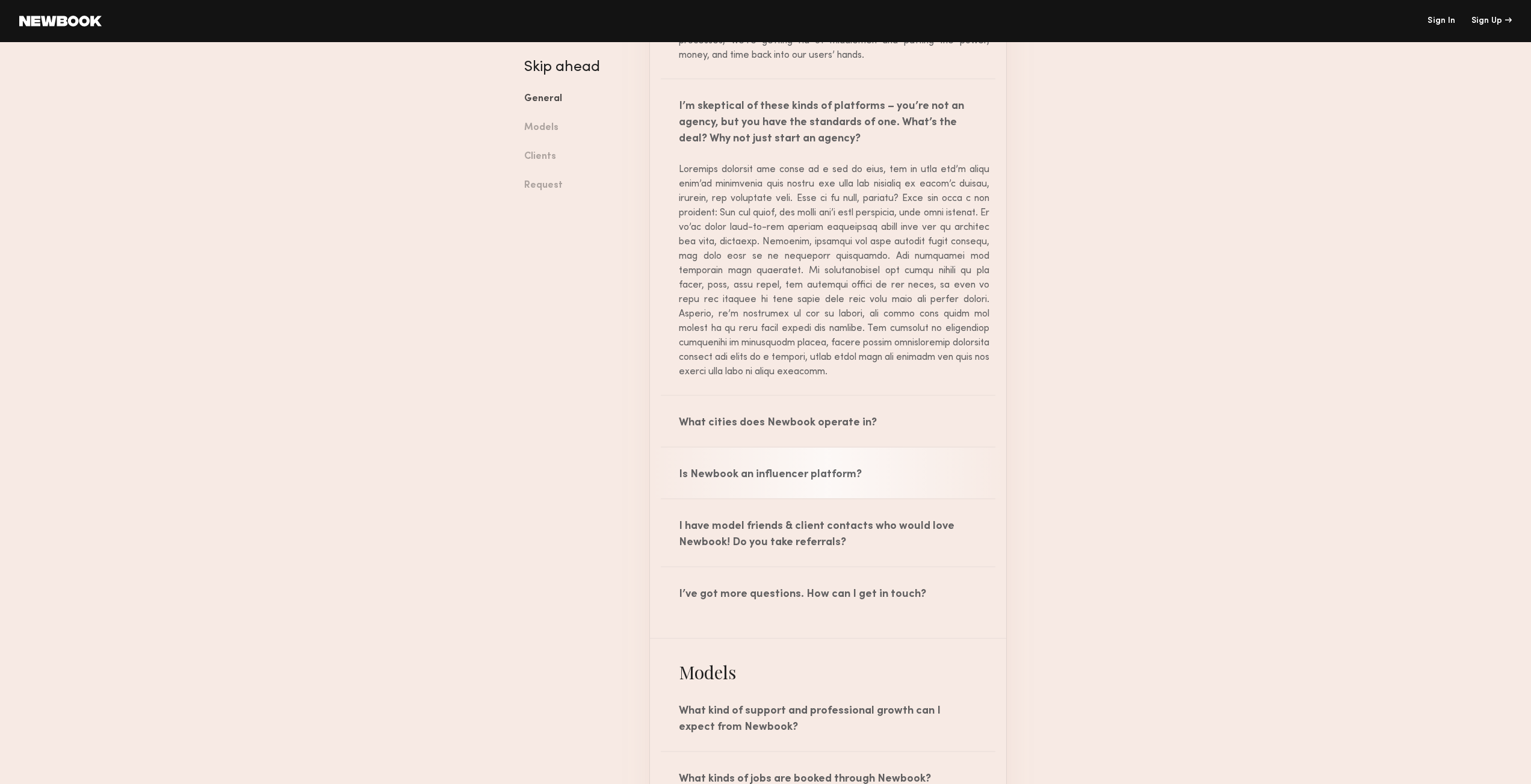
scroll to position [531, 0]
click at [856, 487] on div "Is Newbook an influencer platform?" at bounding box center [828, 471] width 357 height 51
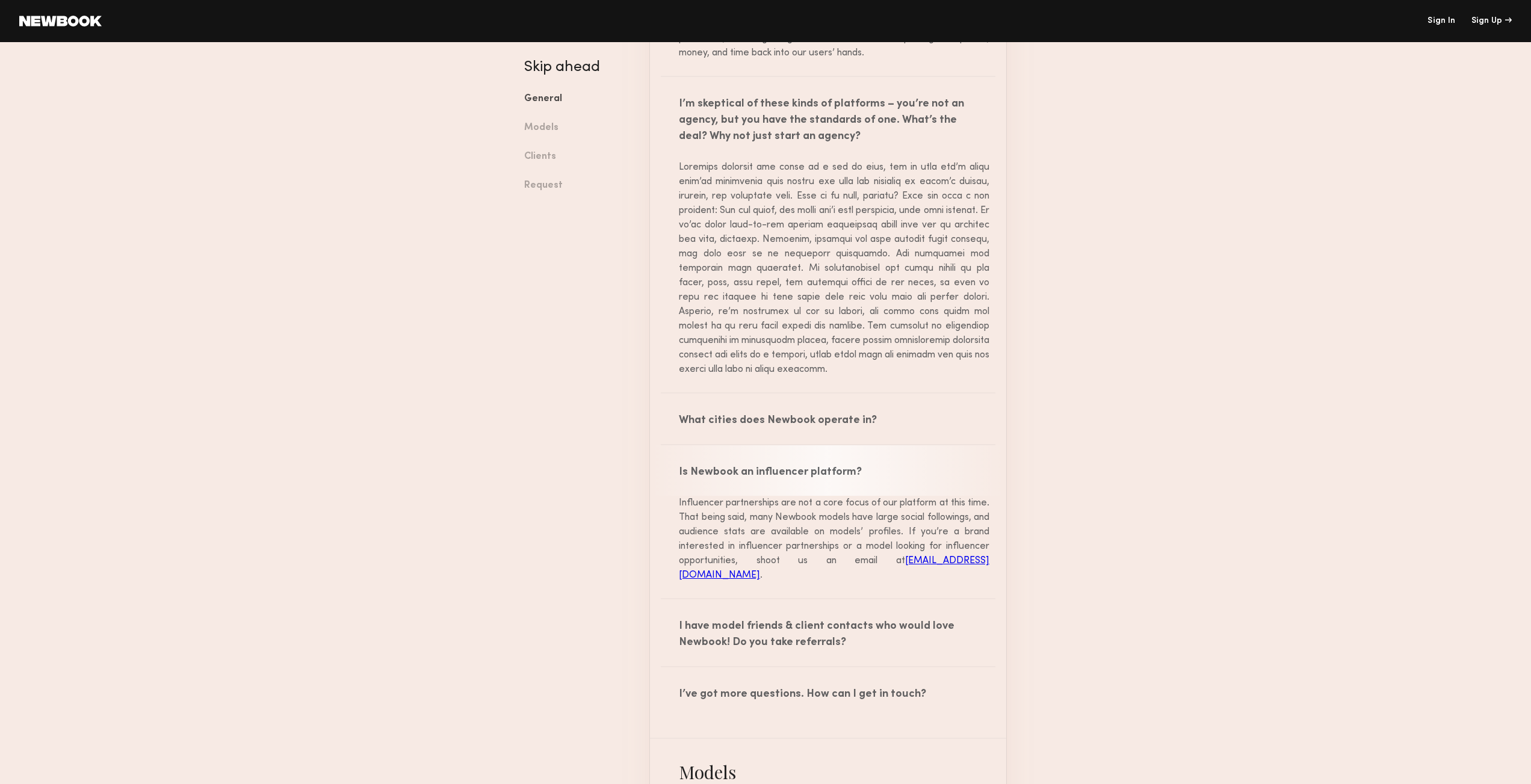
click at [853, 476] on div "Is Newbook an influencer platform?" at bounding box center [828, 471] width 357 height 51
